Goal: Task Accomplishment & Management: Manage account settings

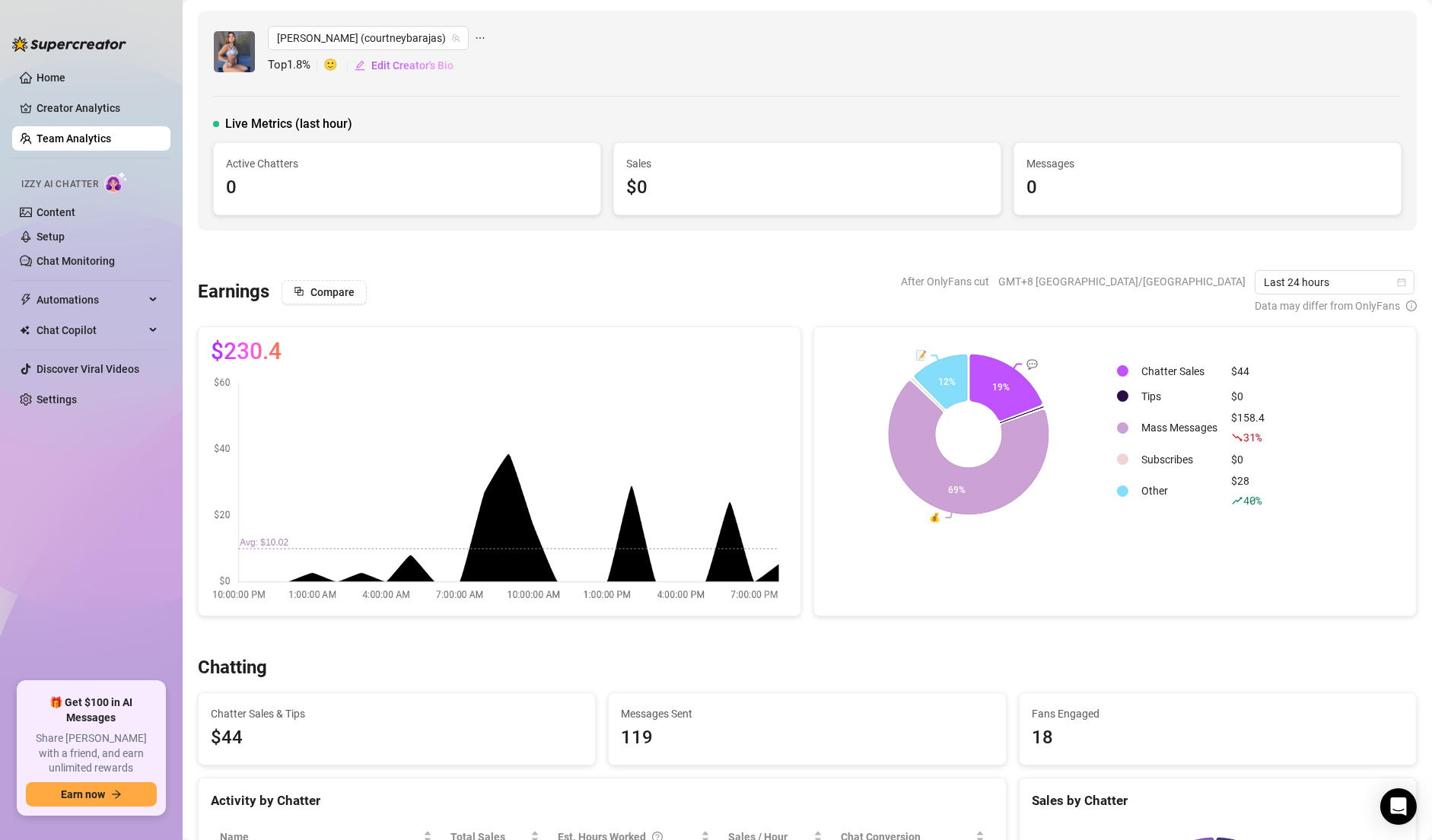
click at [111, 134] on link "Team Analytics" at bounding box center [74, 139] width 75 height 12
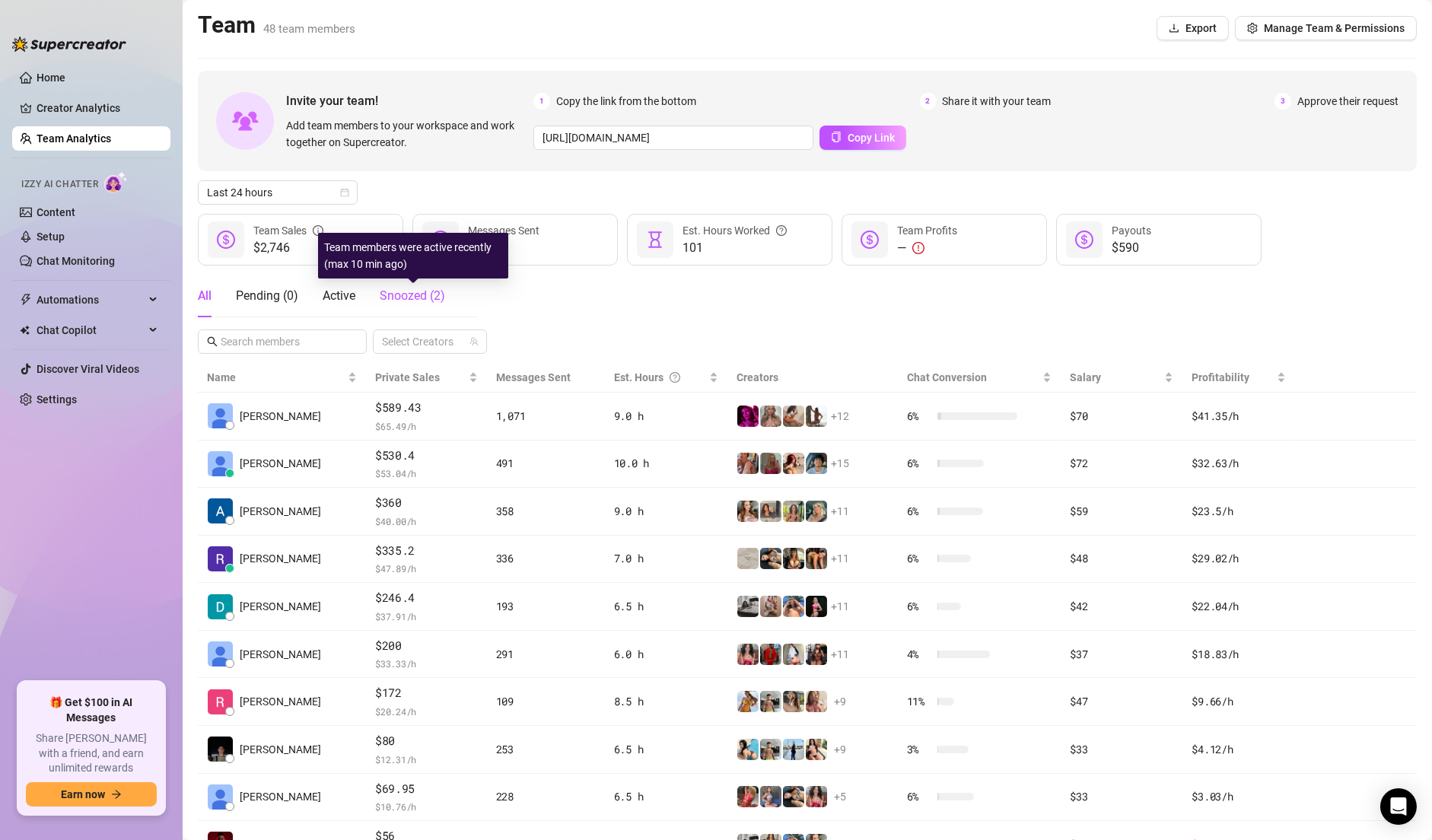
click at [433, 293] on span "Snoozed ( 2 )" at bounding box center [413, 295] width 66 height 14
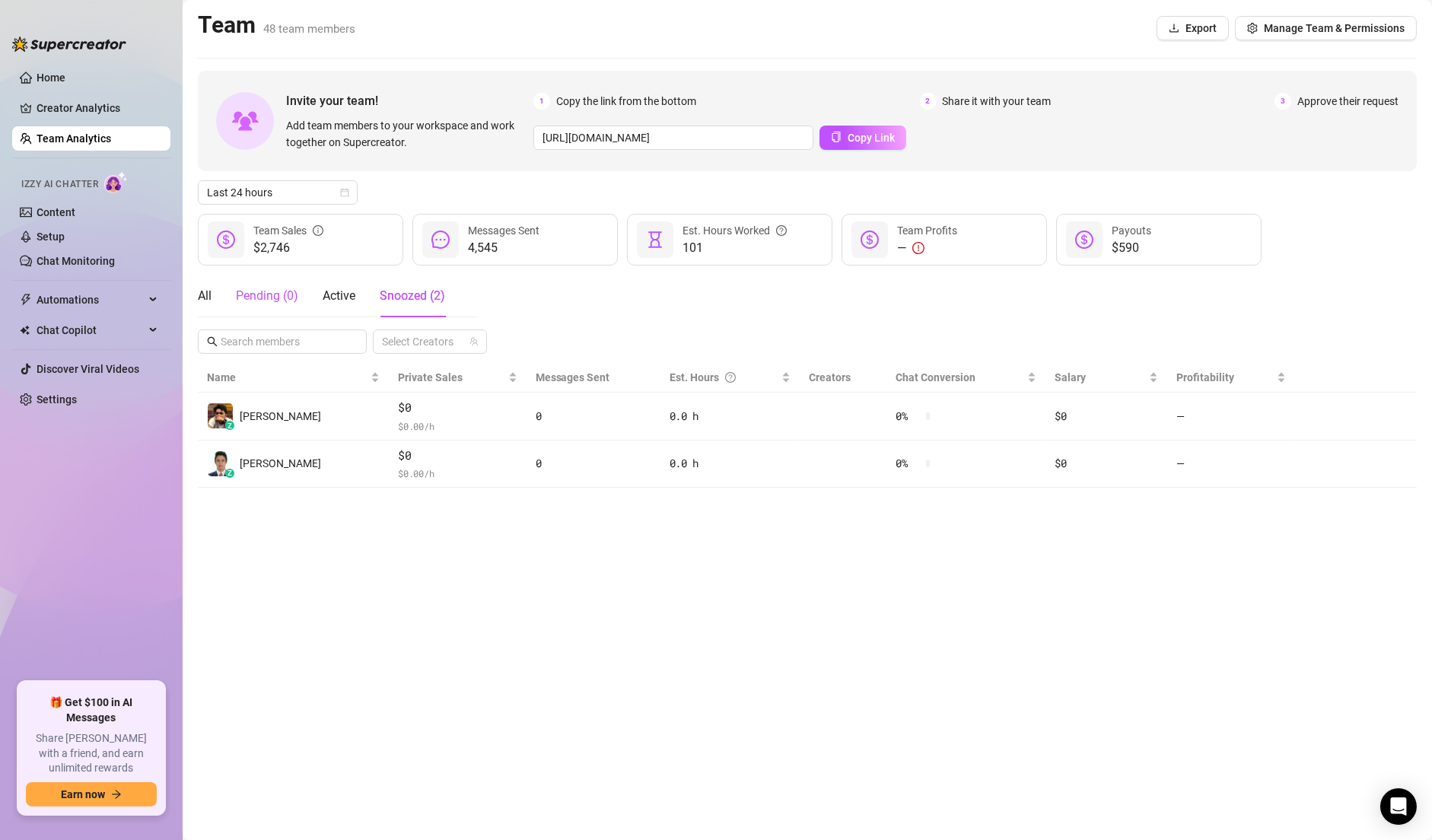
click at [277, 291] on div "Pending ( 0 )" at bounding box center [266, 296] width 63 height 18
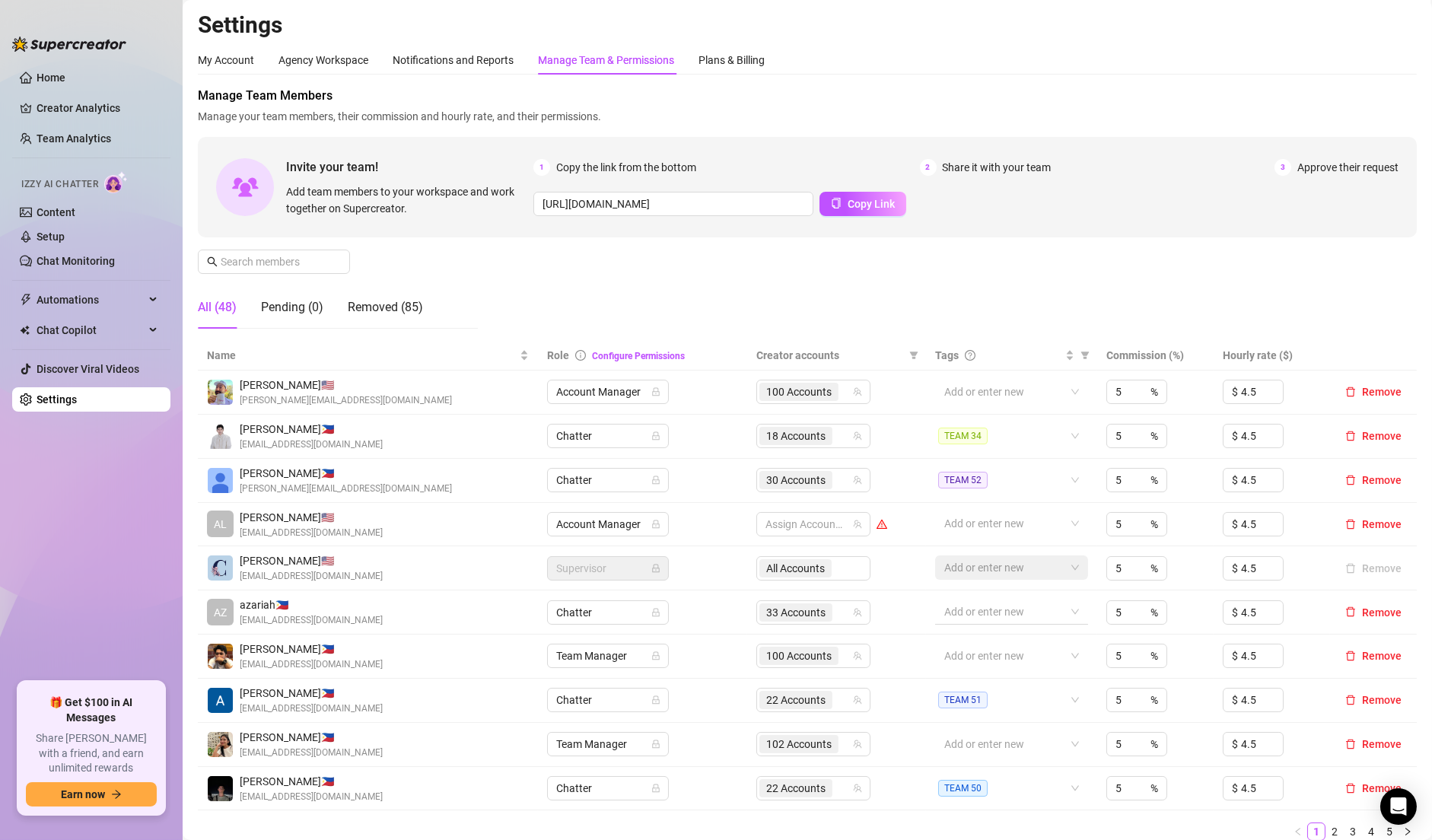
click at [977, 614] on div at bounding box center [1003, 612] width 131 height 21
click at [1369, 613] on span "Remove" at bounding box center [1382, 613] width 40 height 12
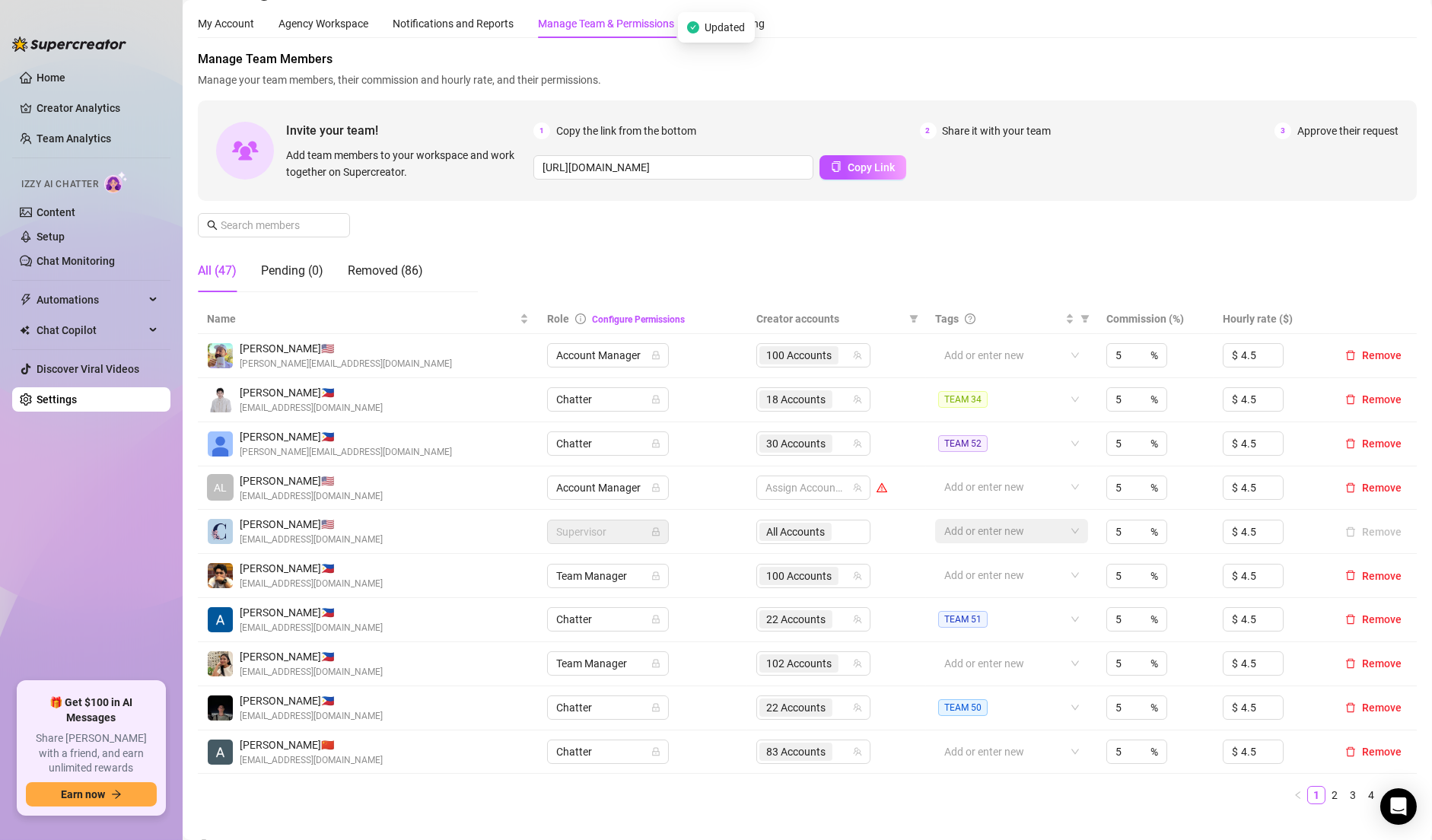
scroll to position [63, 0]
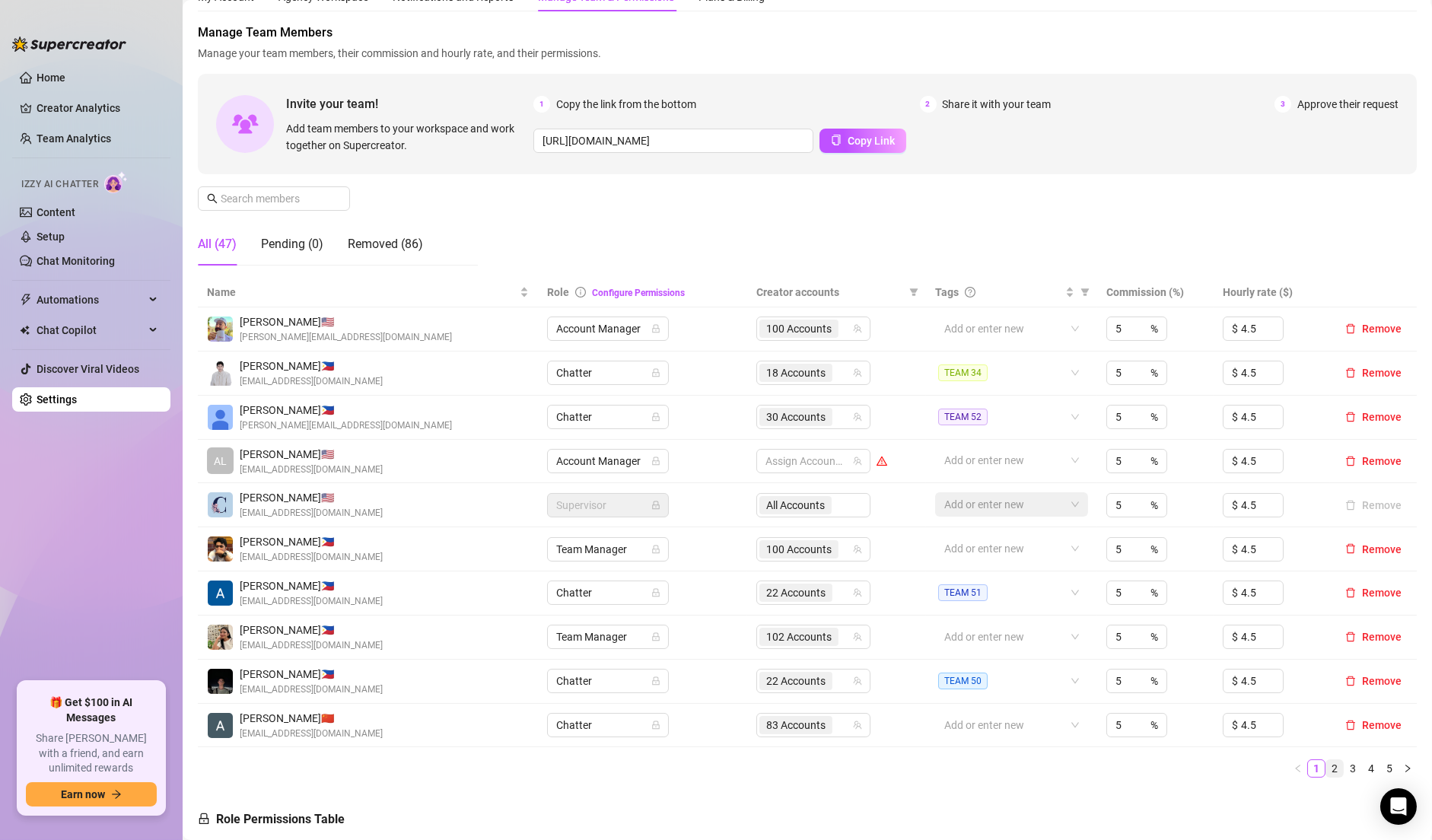
click at [1326, 771] on link "2" at bounding box center [1334, 768] width 17 height 17
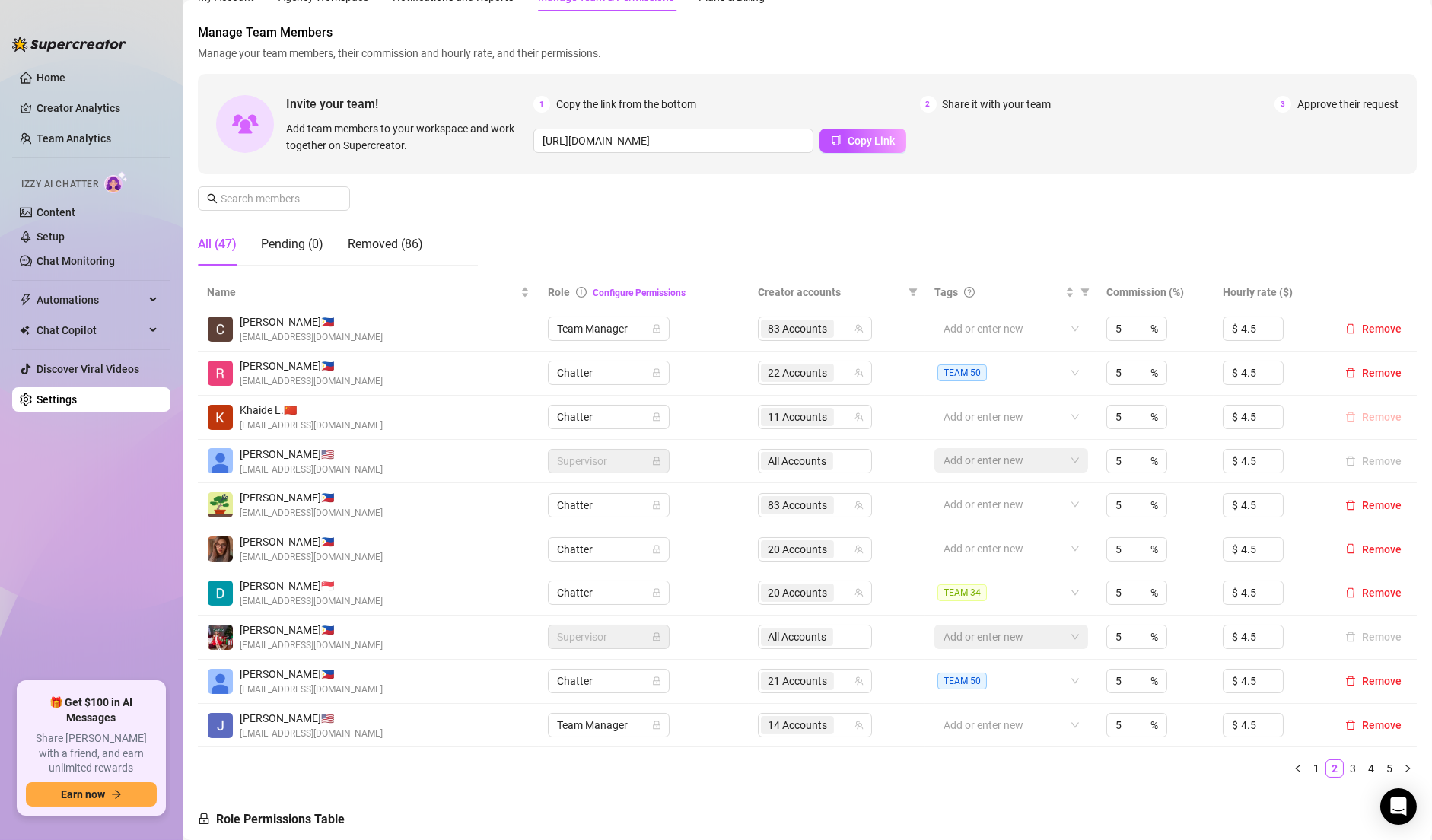
click at [1362, 420] on span "Remove" at bounding box center [1382, 417] width 40 height 12
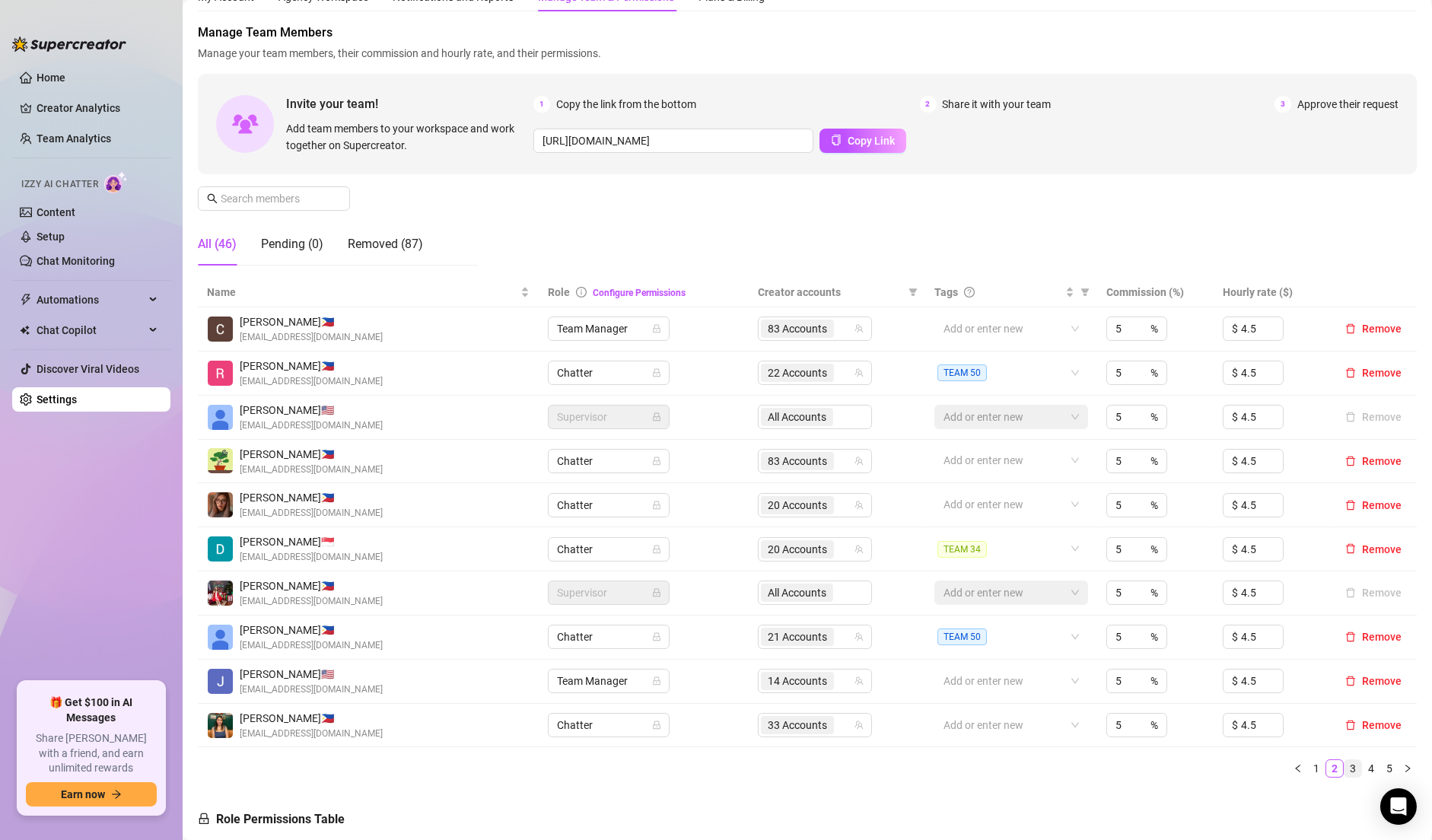
click at [1345, 760] on link "3" at bounding box center [1353, 768] width 17 height 17
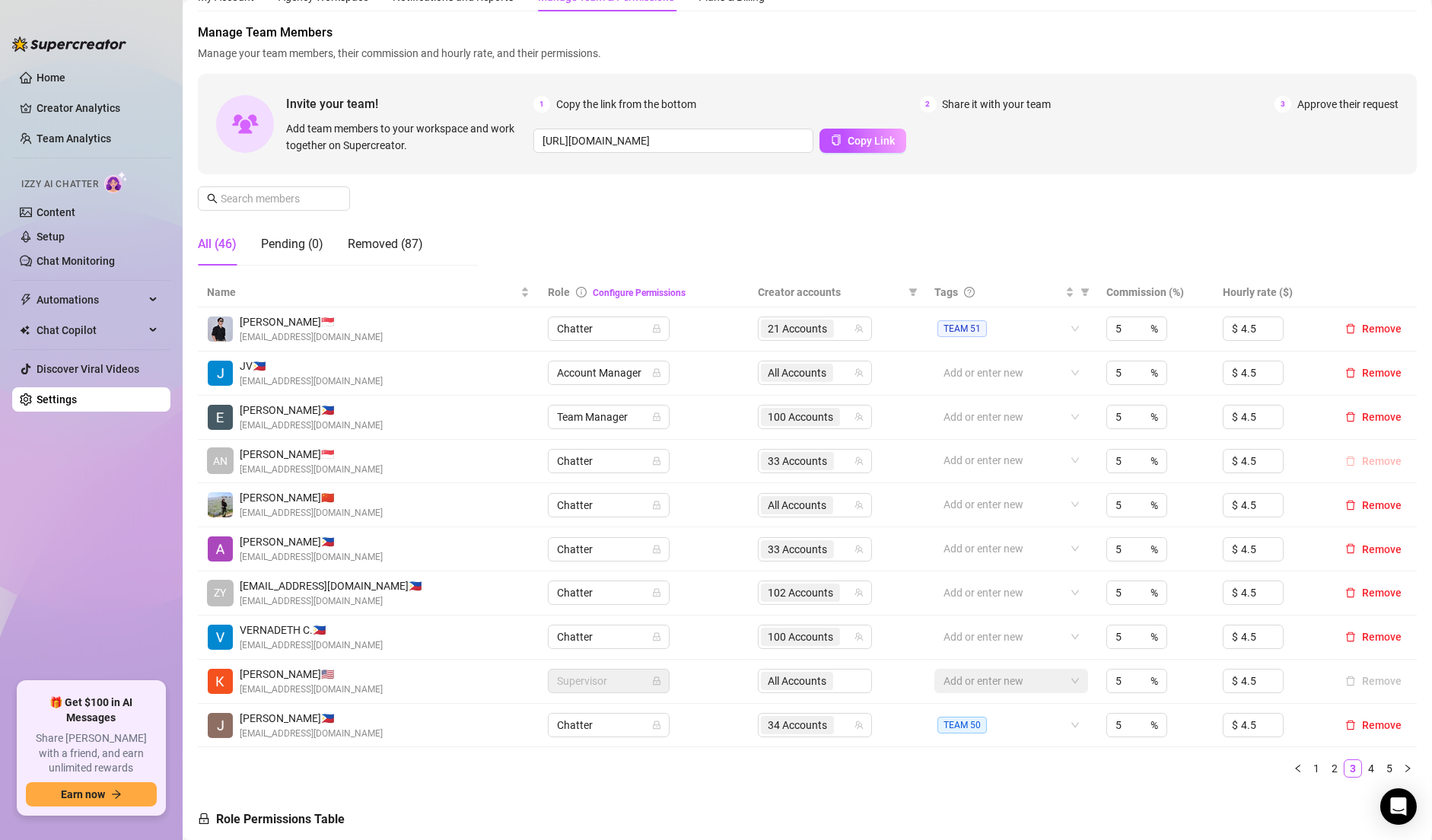
click at [1365, 460] on span "Remove" at bounding box center [1382, 461] width 40 height 12
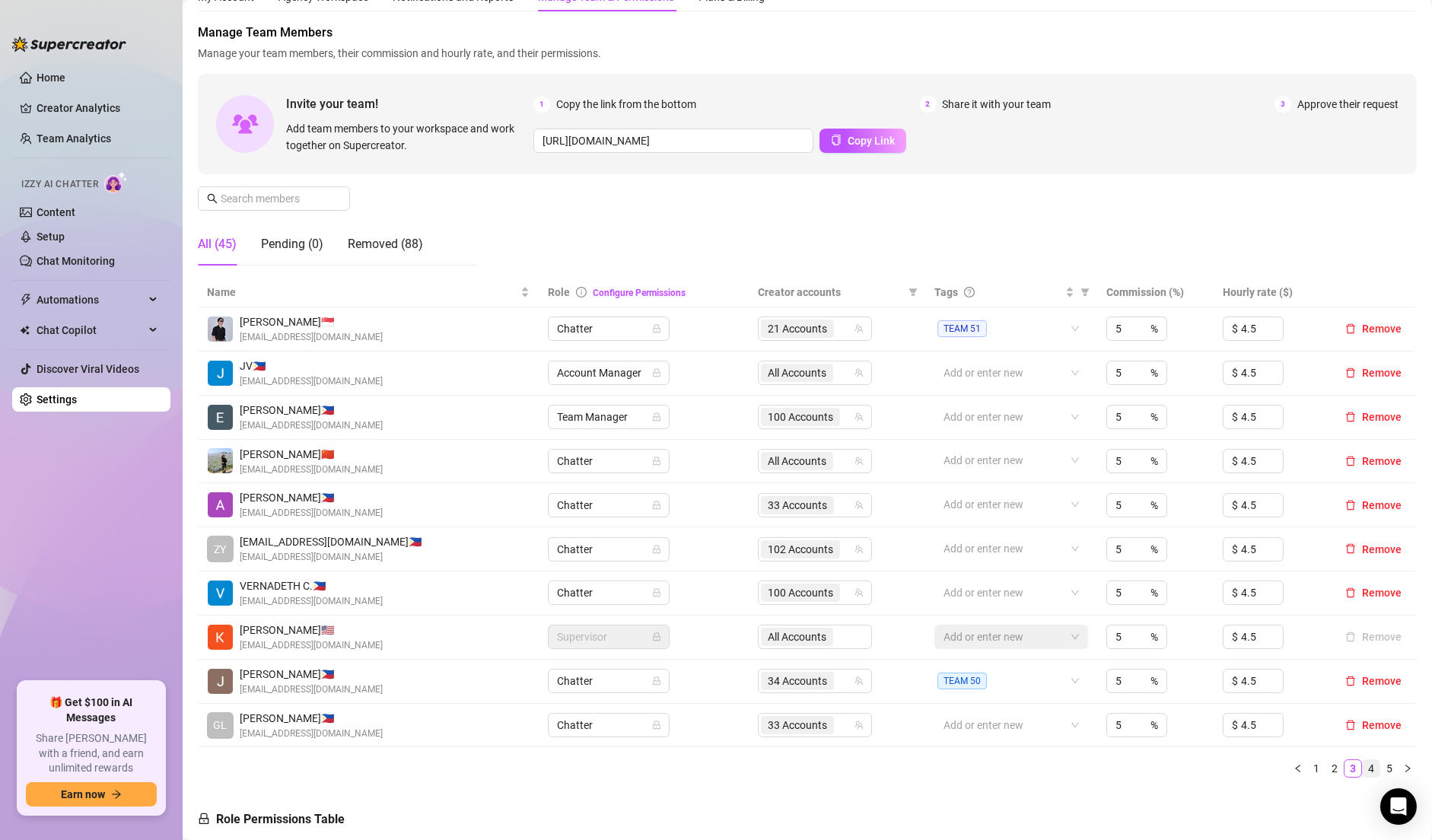
click at [1363, 760] on link "4" at bounding box center [1371, 768] width 17 height 17
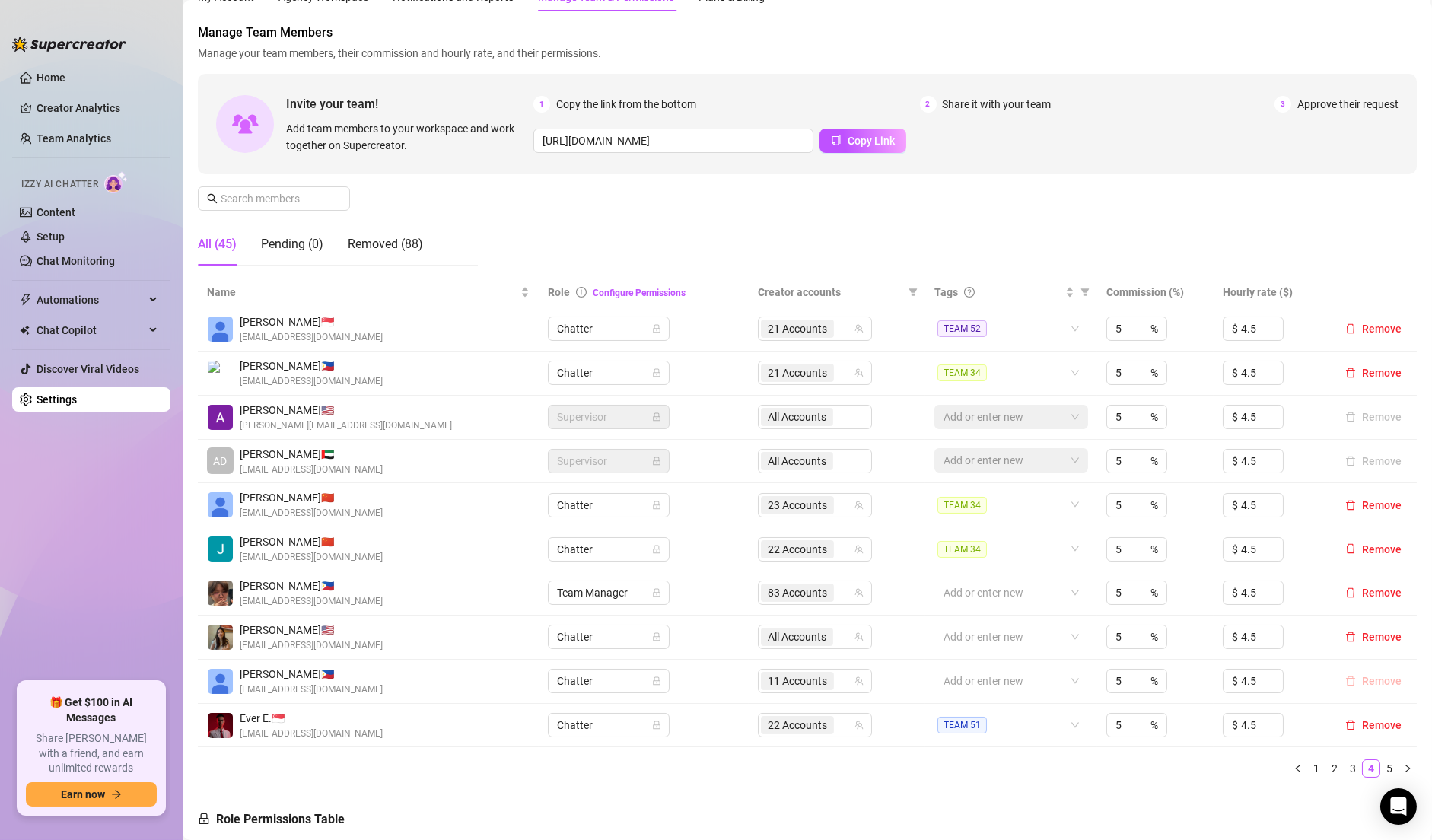
click at [1362, 680] on span "Remove" at bounding box center [1382, 681] width 40 height 12
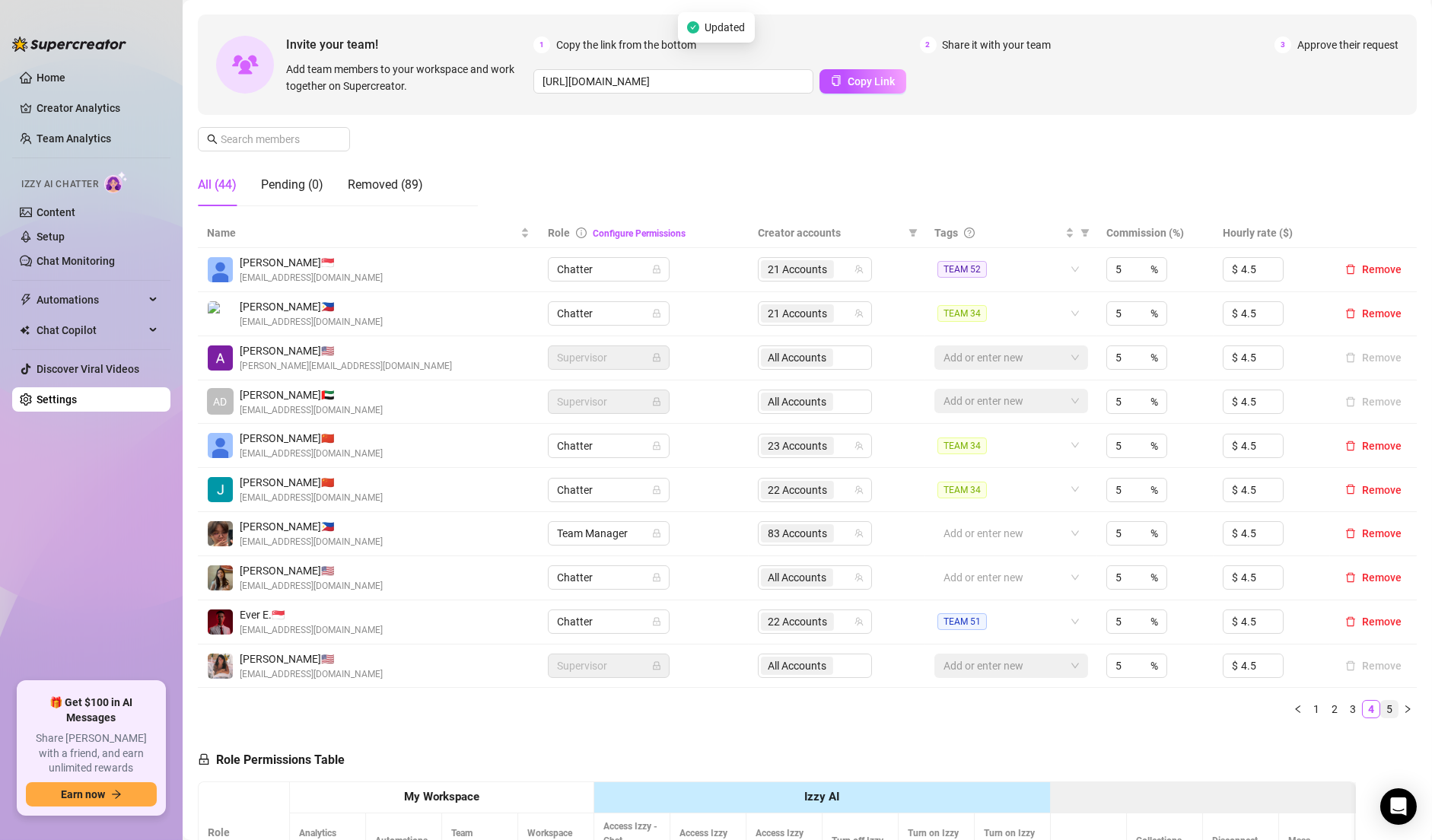
click at [1381, 707] on link "5" at bounding box center [1389, 708] width 17 height 17
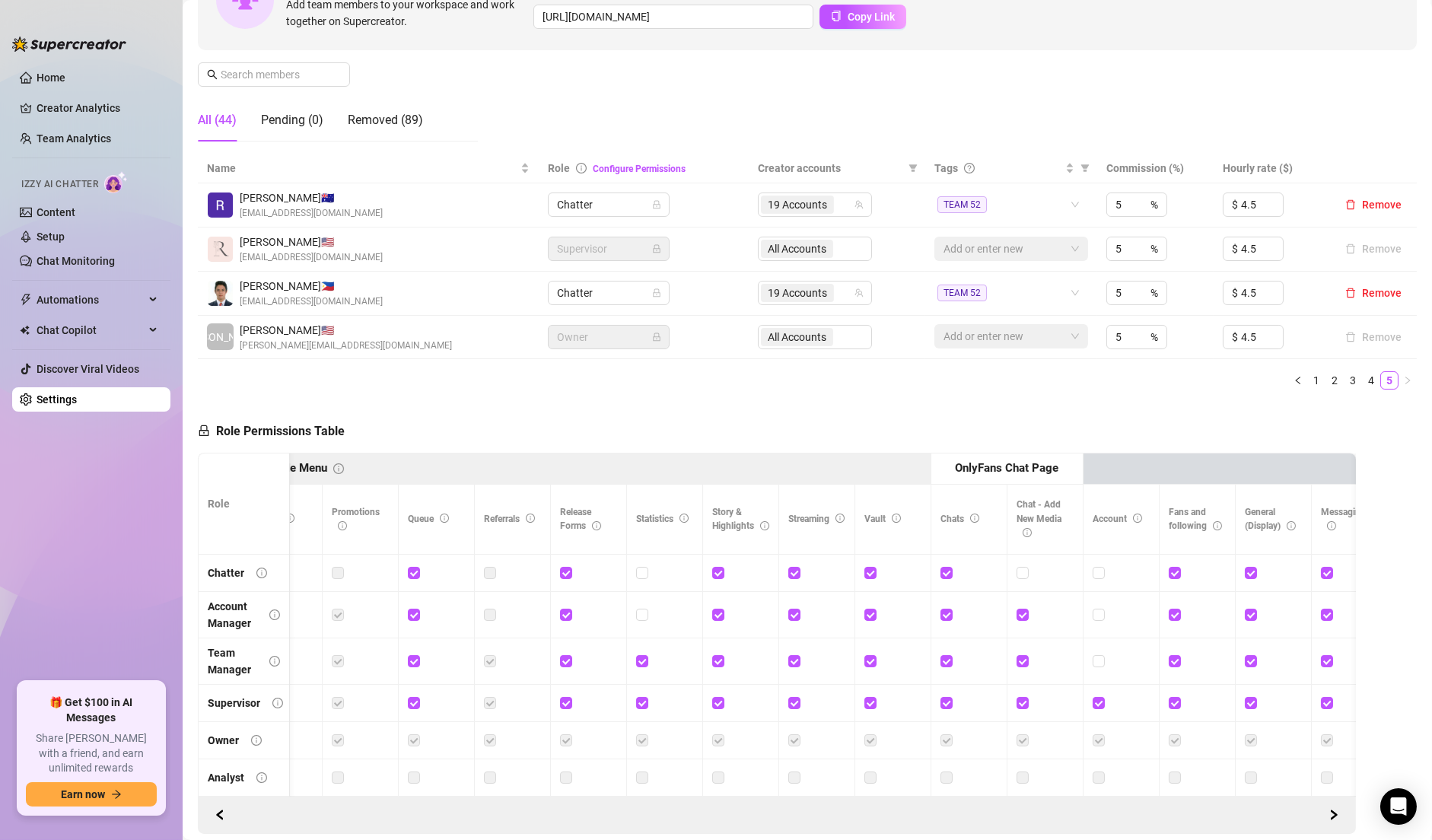
scroll to position [0, 1608]
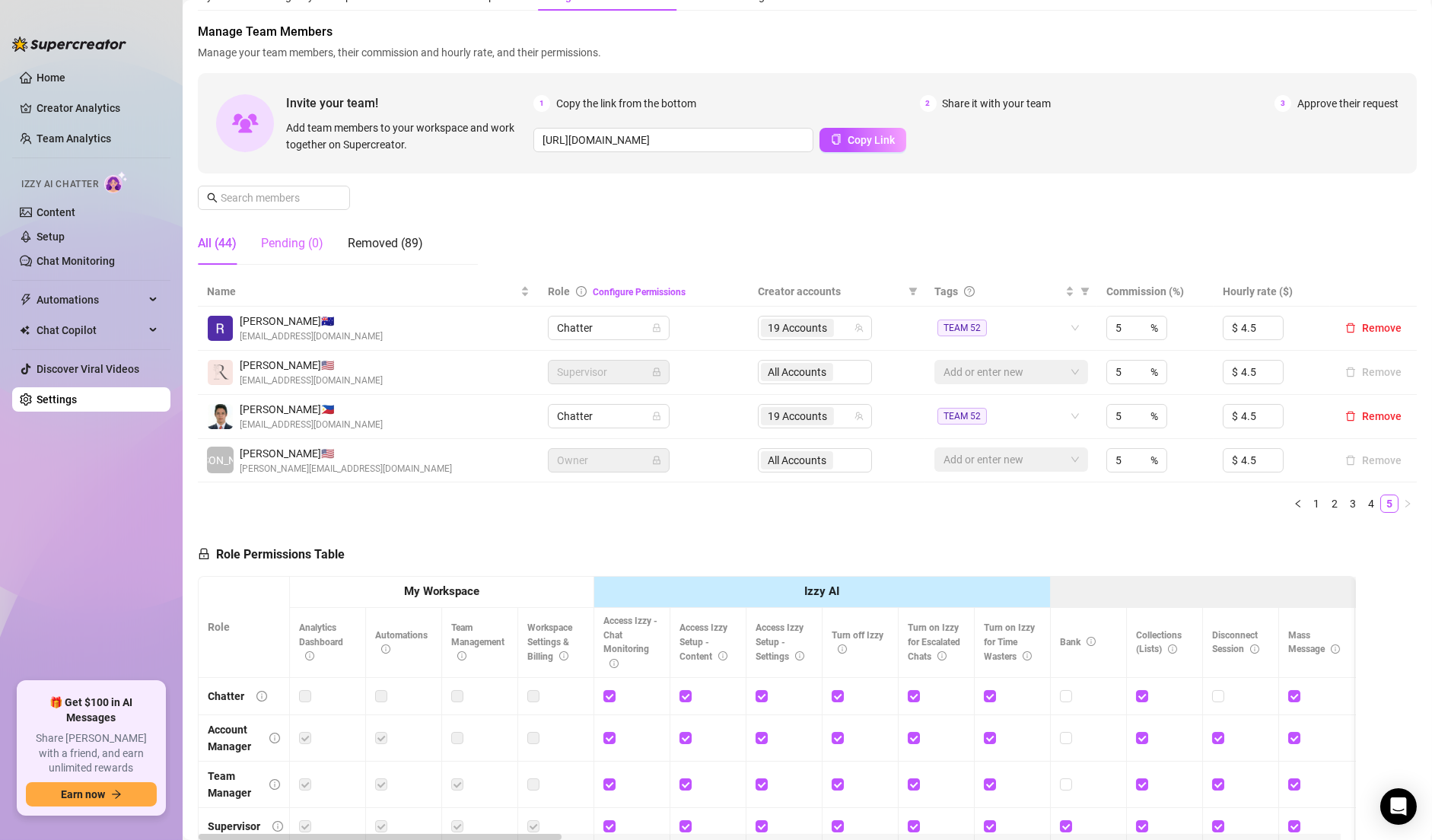
click at [283, 252] on div "Pending (0)" at bounding box center [292, 243] width 63 height 43
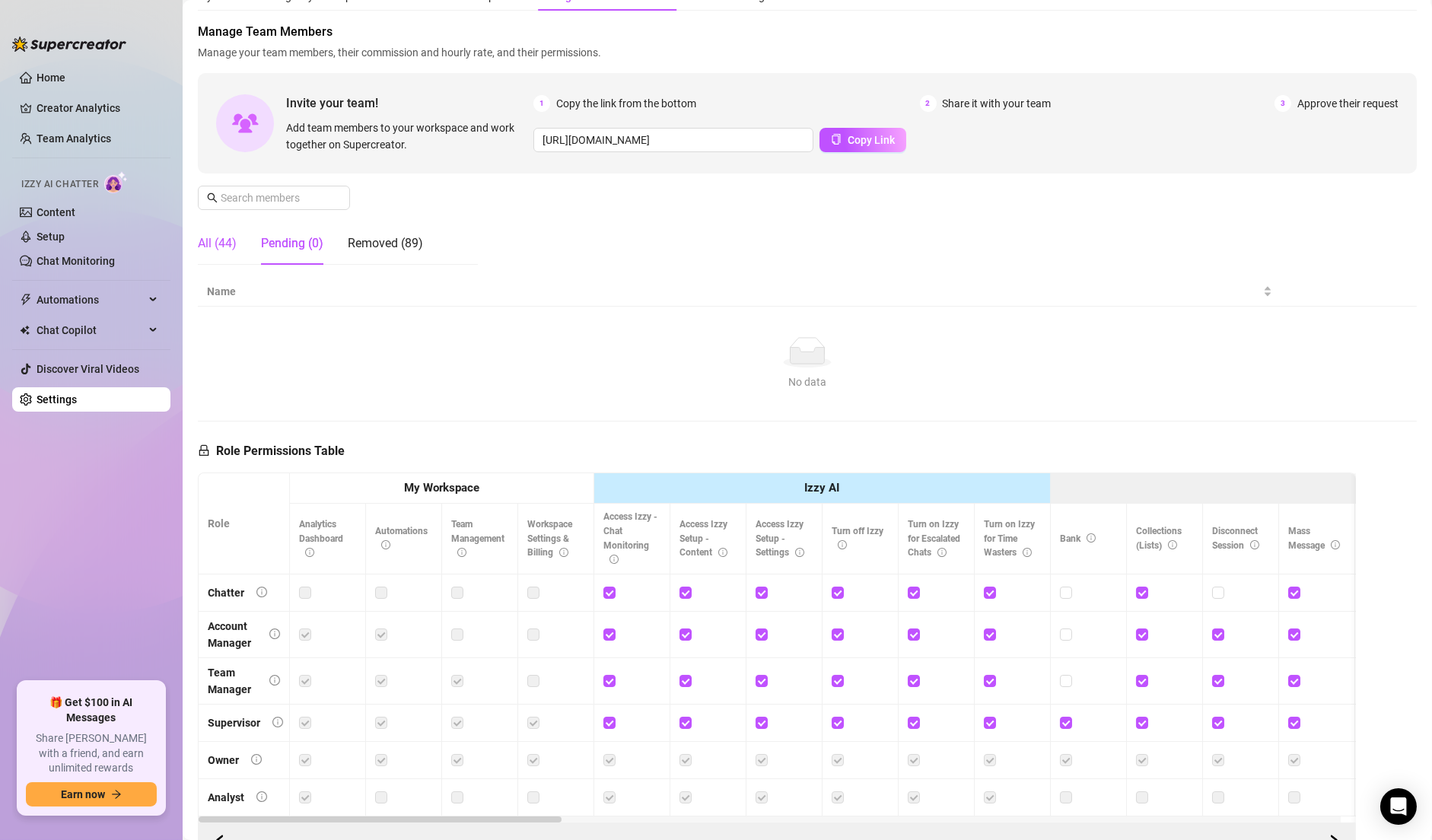
click at [228, 247] on div "All (44)" at bounding box center [217, 243] width 39 height 18
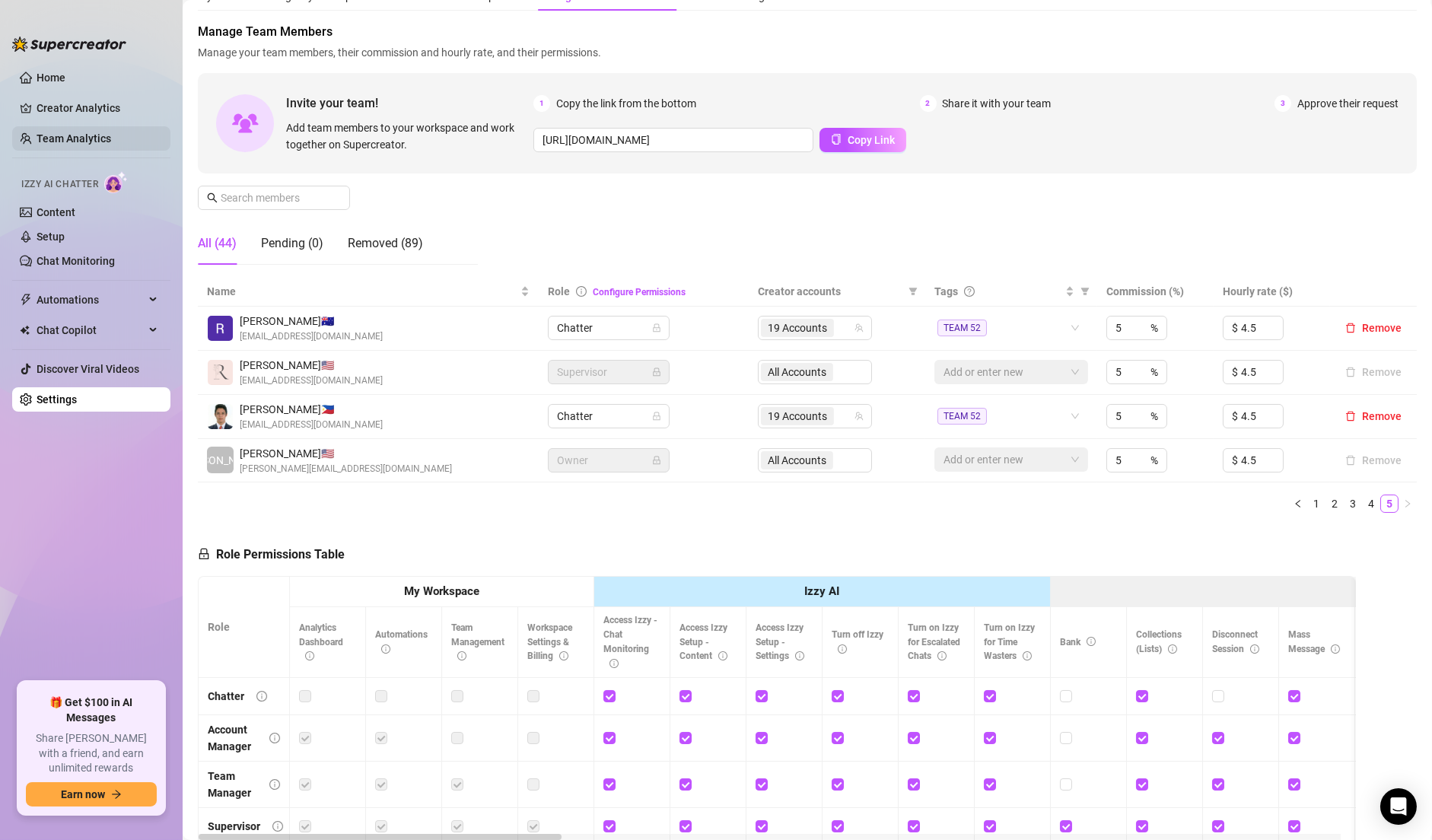
click at [111, 144] on link "Team Analytics" at bounding box center [74, 139] width 75 height 12
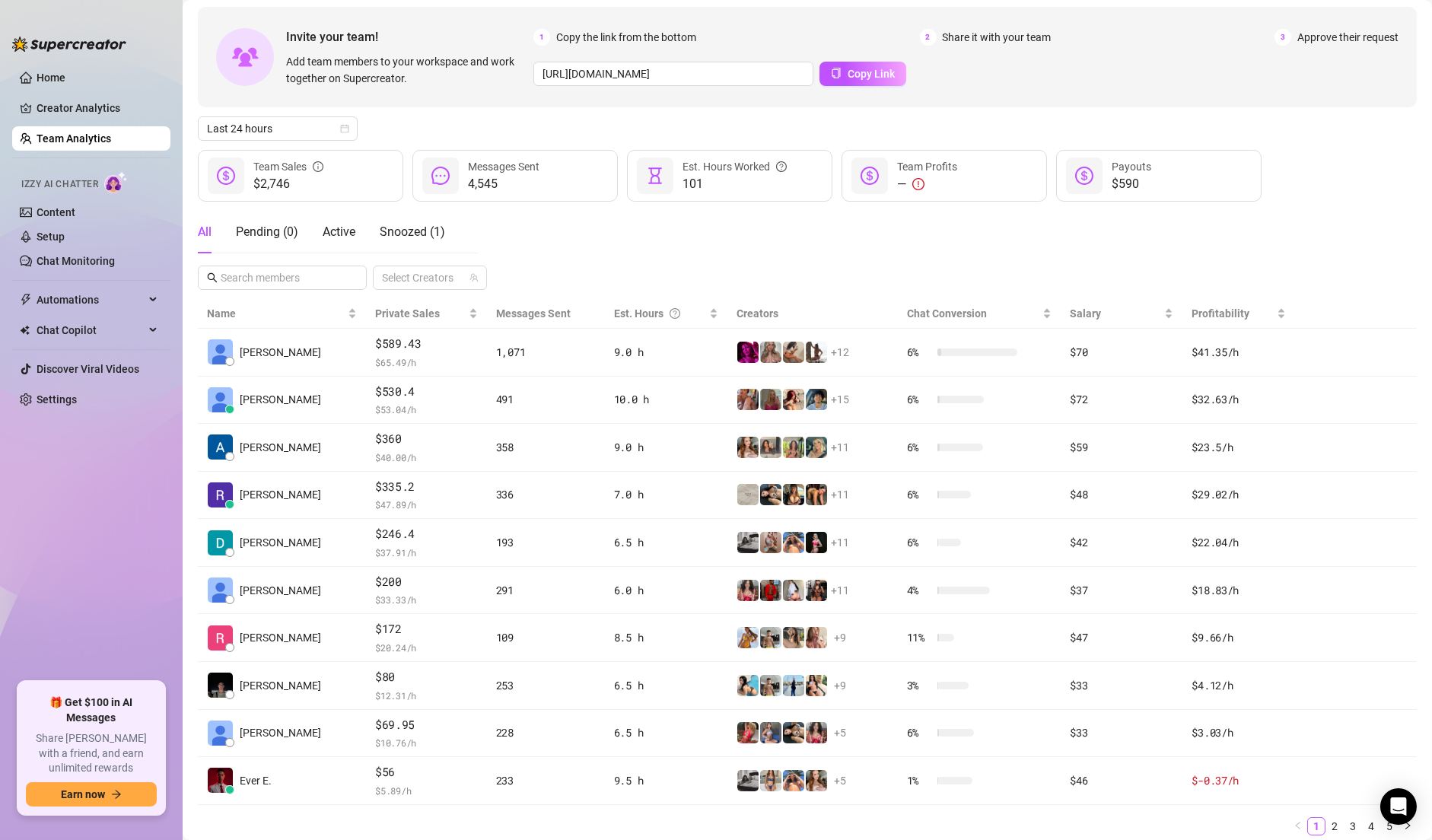
click at [568, 247] on div "All Pending ( 0 ) Active Snoozed ( 1 ) Select Creators" at bounding box center [807, 249] width 1219 height 79
click at [499, 237] on div "All Pending ( 0 ) Active Snoozed ( 1 ) Select Creators" at bounding box center [807, 249] width 1219 height 79
